Goal: Transaction & Acquisition: Purchase product/service

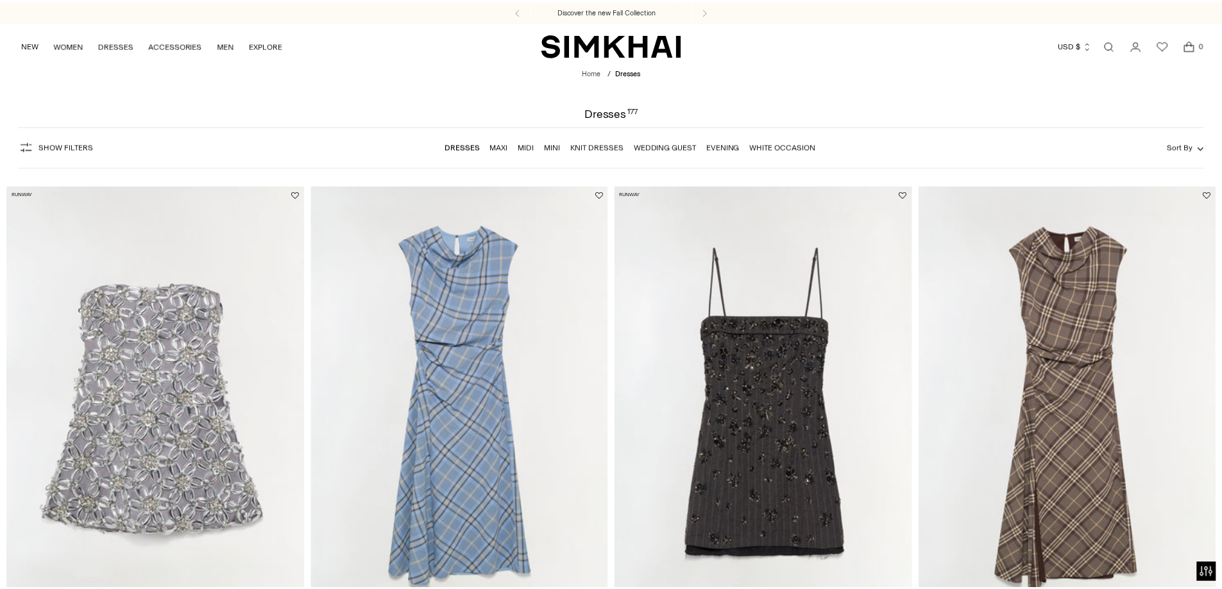
scroll to position [513, 0]
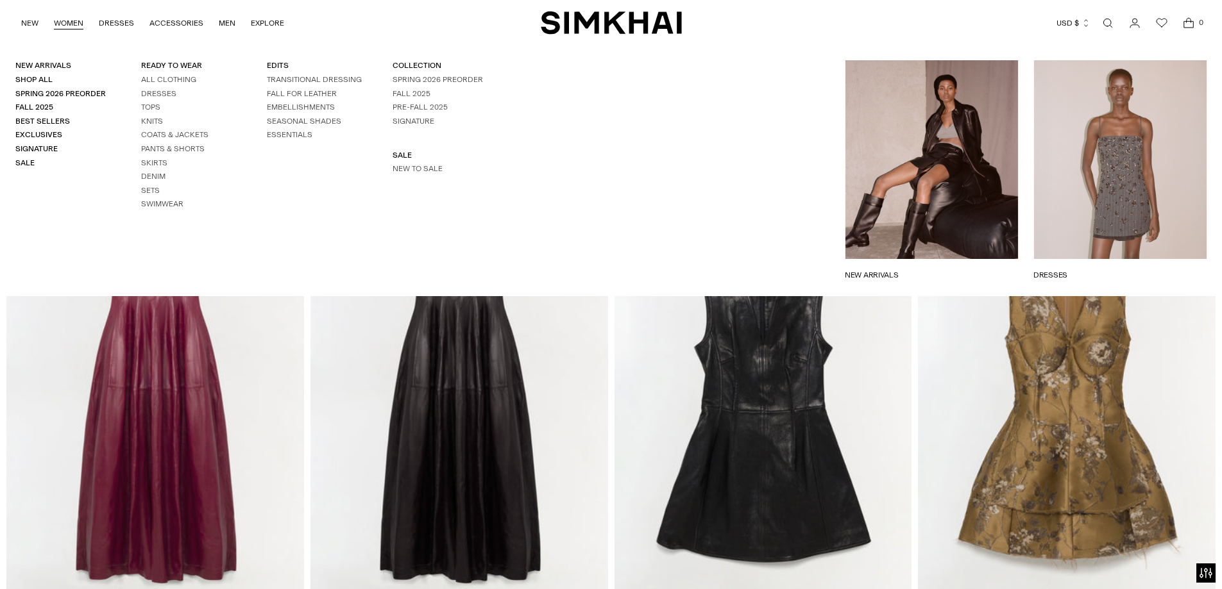
click at [74, 37] on link "WOMEN" at bounding box center [68, 23] width 29 height 28
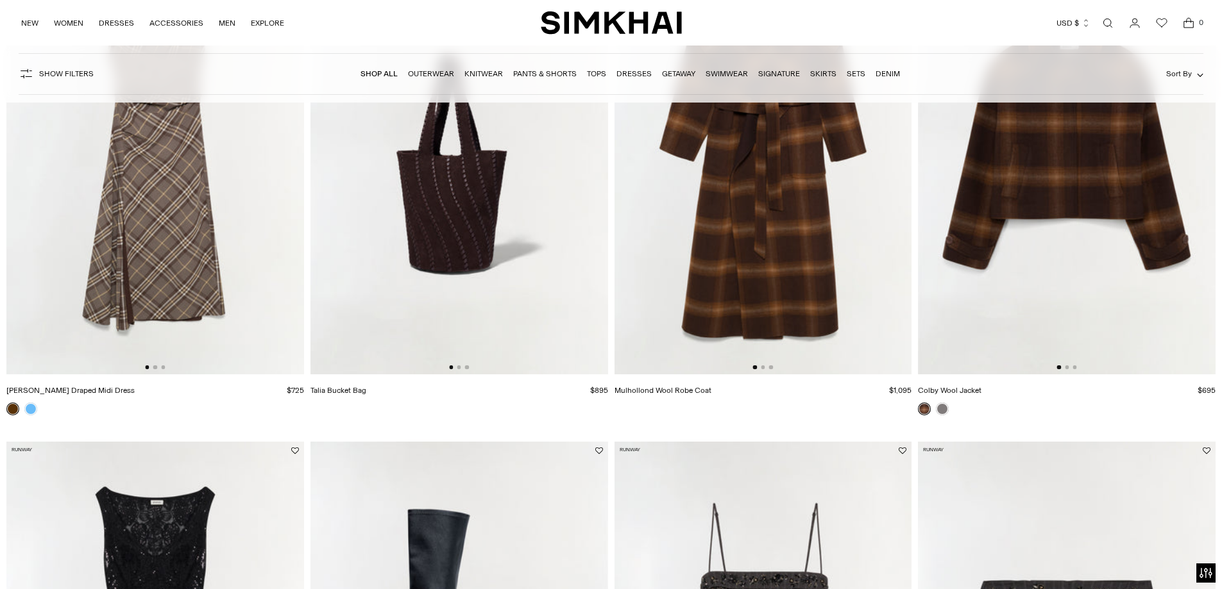
scroll to position [1090, 0]
